Goal: Go to known website: Access a specific website the user already knows

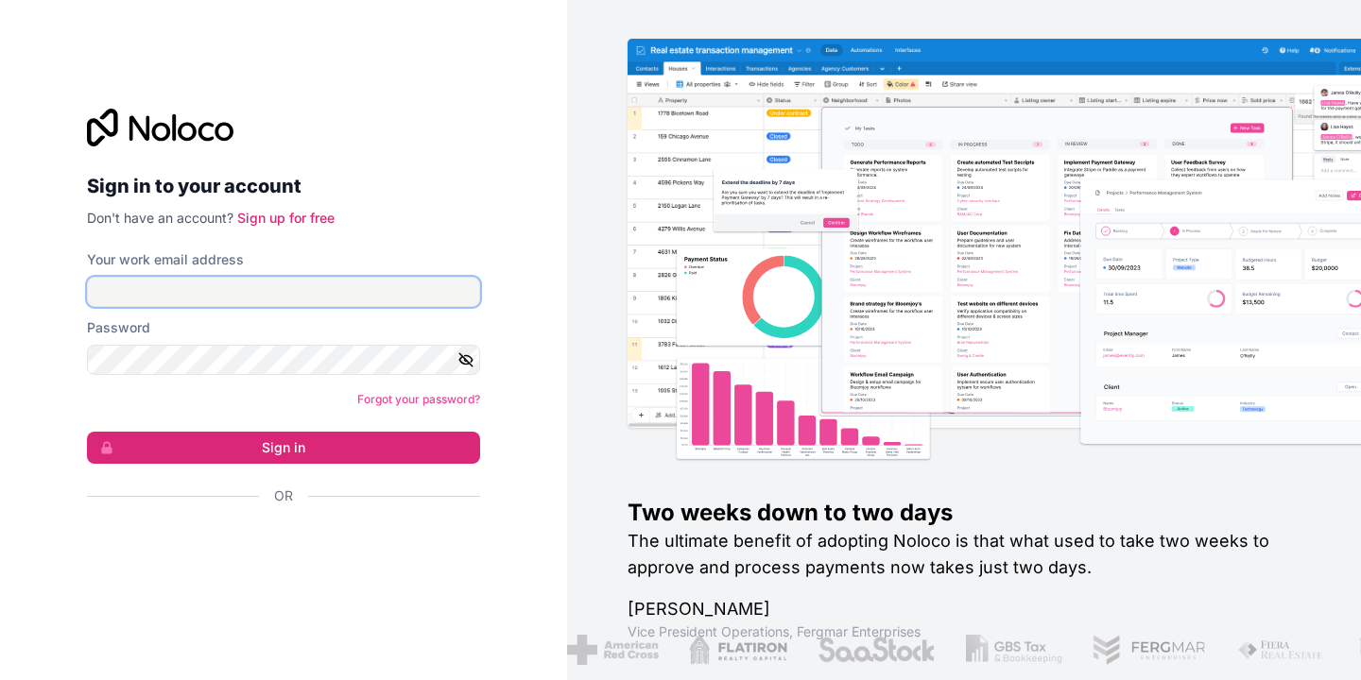
click at [315, 292] on input "Your work email address" at bounding box center [283, 292] width 393 height 30
click at [281, 295] on input "Your work email address" at bounding box center [283, 292] width 393 height 30
type input "pcrp@uw.edu"
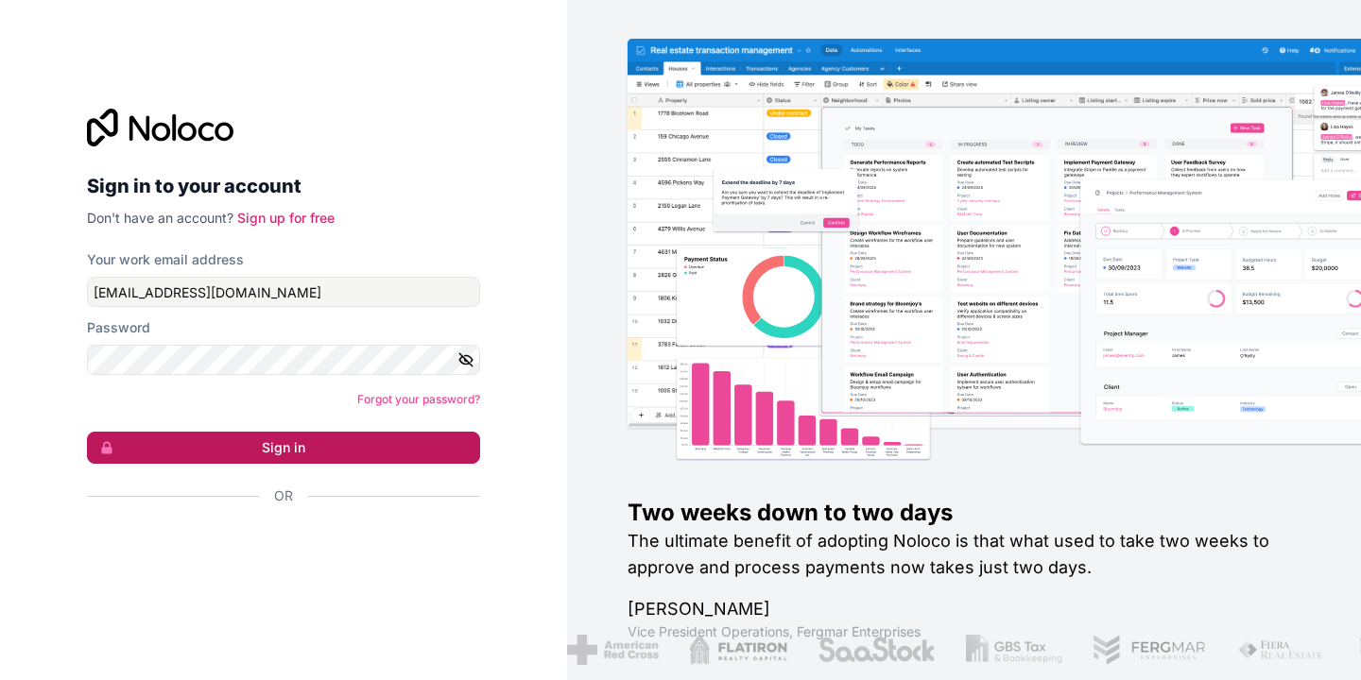
click at [305, 456] on button "Sign in" at bounding box center [283, 448] width 393 height 32
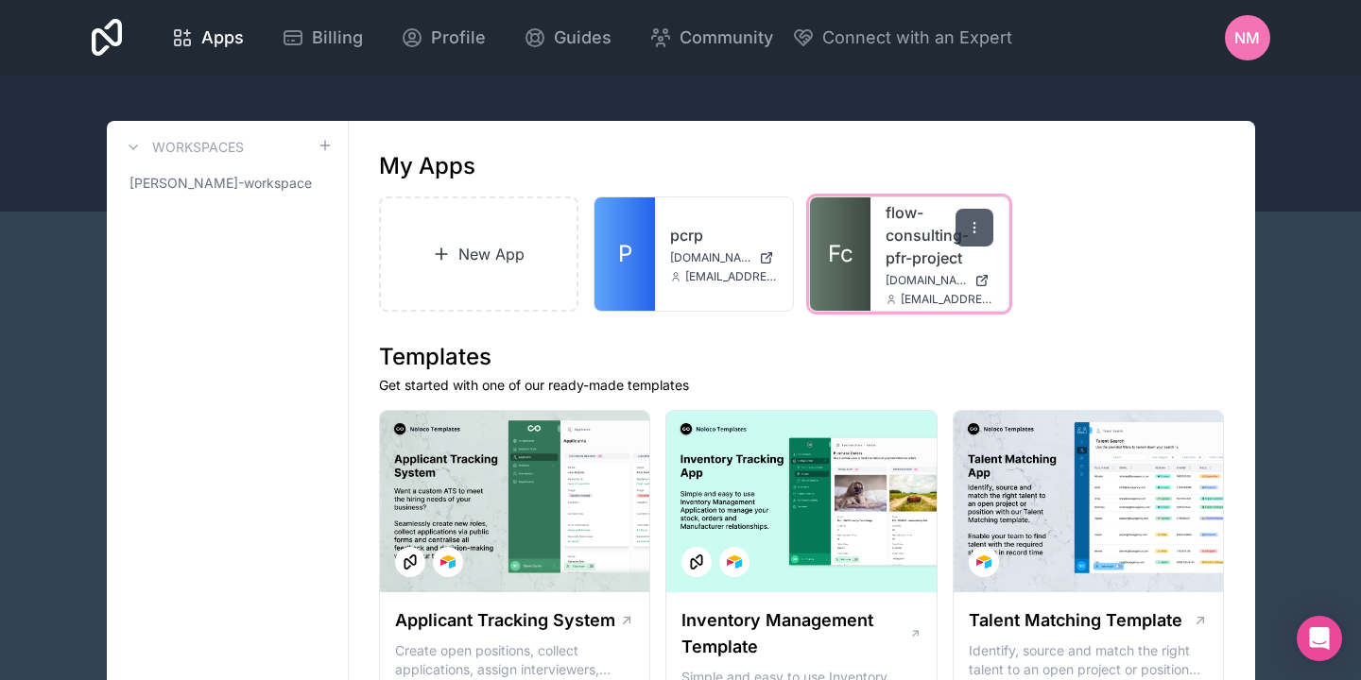
click at [968, 226] on icon at bounding box center [974, 227] width 15 height 15
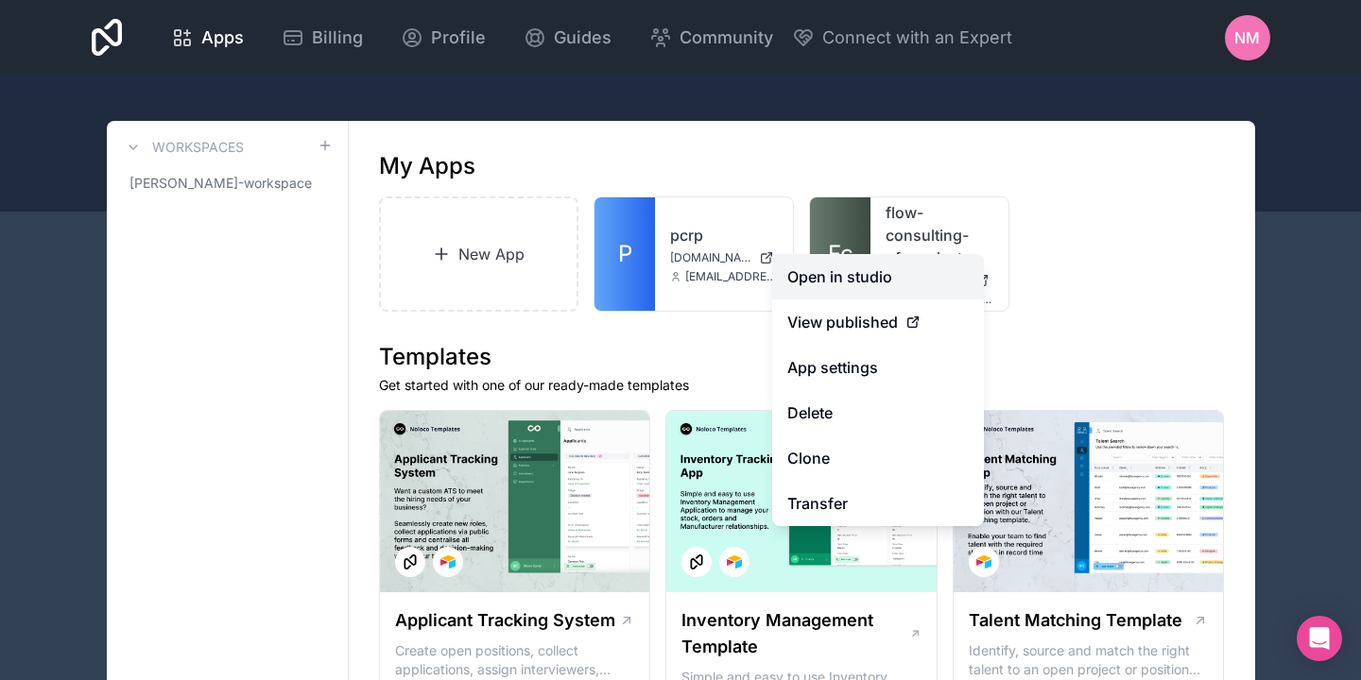
click at [840, 282] on link "Open in studio" at bounding box center [878, 276] width 212 height 45
